Goal: Information Seeking & Learning: Learn about a topic

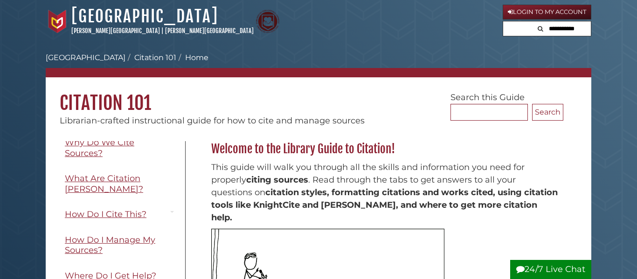
scroll to position [70, 0]
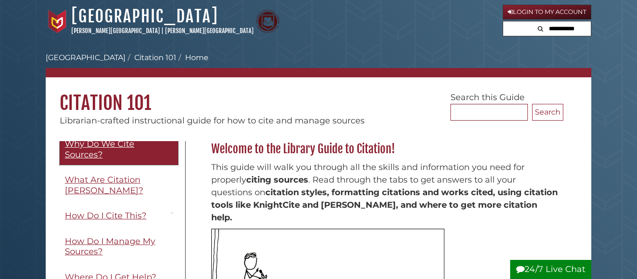
click at [90, 154] on span "Why Do We Cite Sources?" at bounding box center [100, 149] width 70 height 21
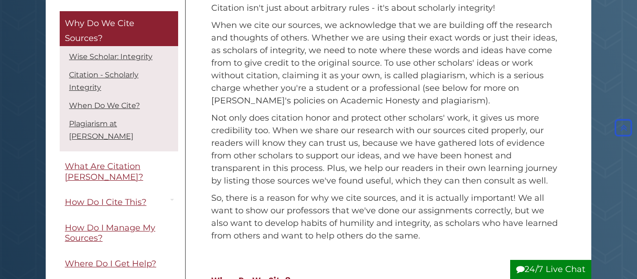
scroll to position [335, 0]
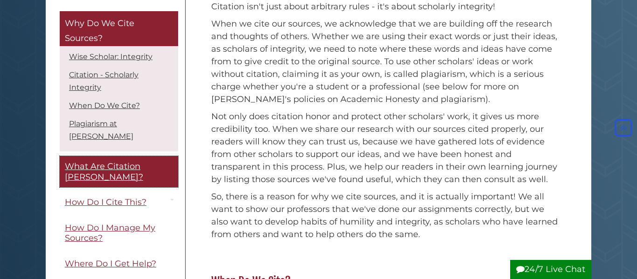
click at [113, 161] on link "What Are Citation [PERSON_NAME]?" at bounding box center [119, 172] width 118 height 31
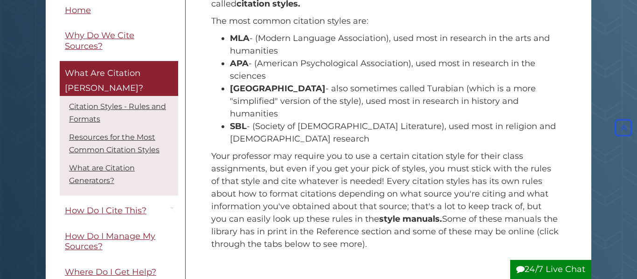
scroll to position [170, 0]
